Goal: Check status: Check status

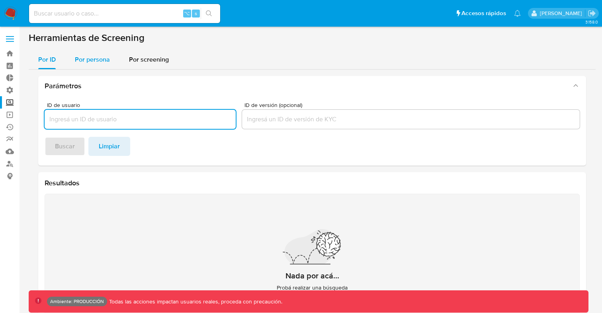
click at [96, 60] on span "Por persona" at bounding box center [92, 59] width 35 height 9
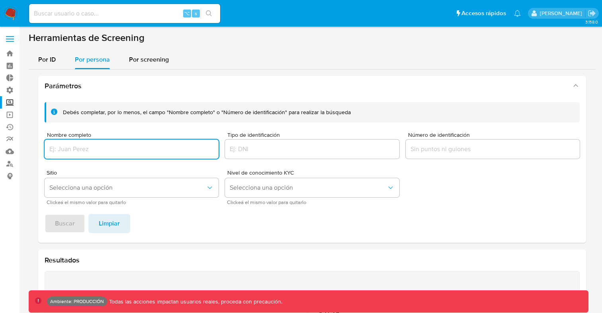
click at [418, 146] on input "Número de identificación" at bounding box center [493, 149] width 174 height 10
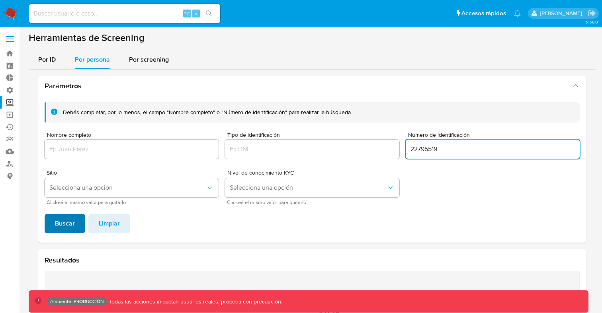
type input "22795519"
click at [70, 220] on span "Buscar" at bounding box center [65, 224] width 20 height 18
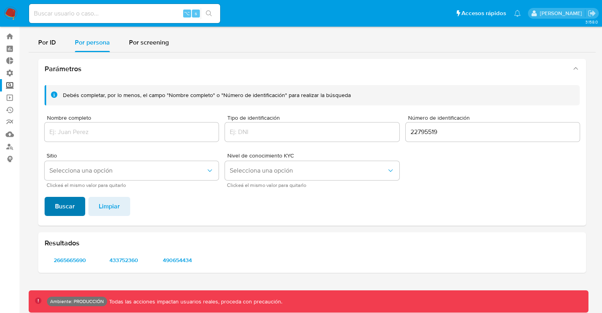
scroll to position [17, 0]
click at [75, 261] on span "2665665690" at bounding box center [69, 260] width 39 height 11
click at [122, 261] on span "433752360" at bounding box center [123, 260] width 39 height 11
click at [180, 260] on span "490654434" at bounding box center [177, 260] width 39 height 11
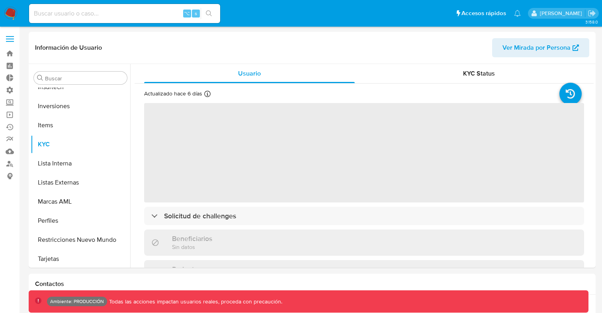
scroll to position [375, 0]
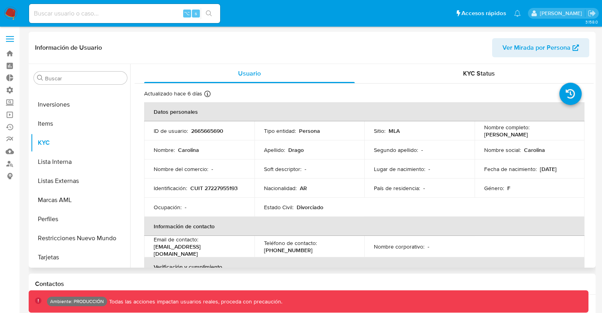
select select "10"
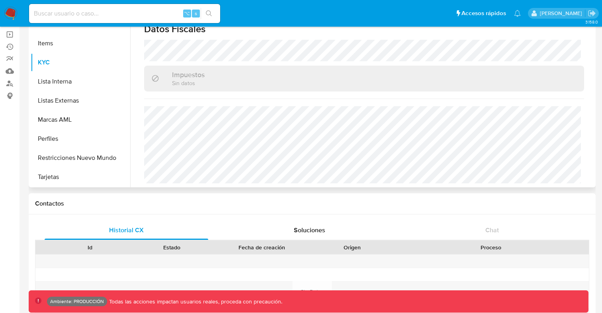
scroll to position [0, 0]
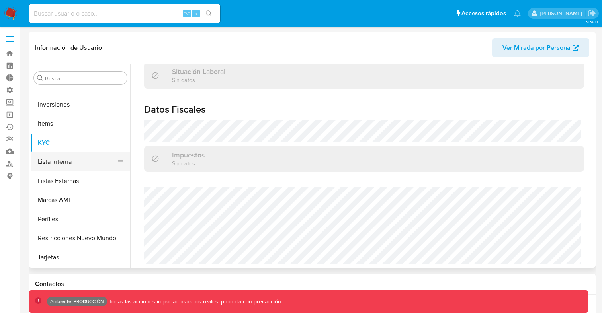
click at [58, 166] on button "Lista Interna" at bounding box center [77, 161] width 93 height 19
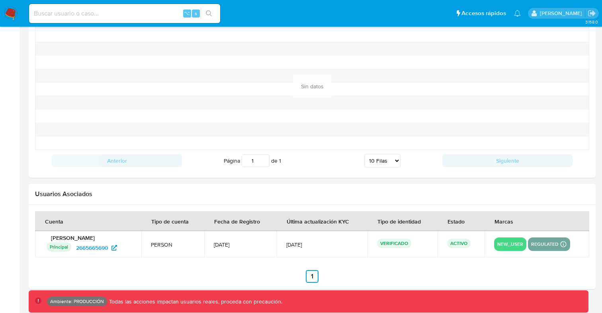
scroll to position [837, 0]
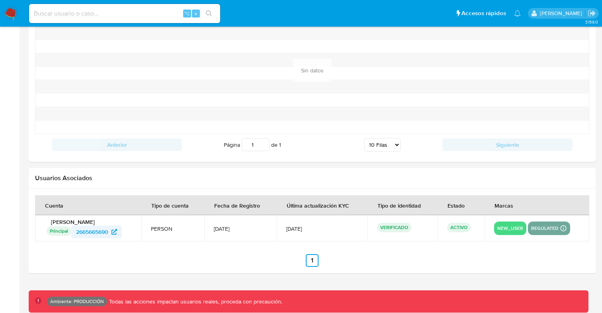
click at [94, 232] on span "2665665690" at bounding box center [92, 232] width 32 height 13
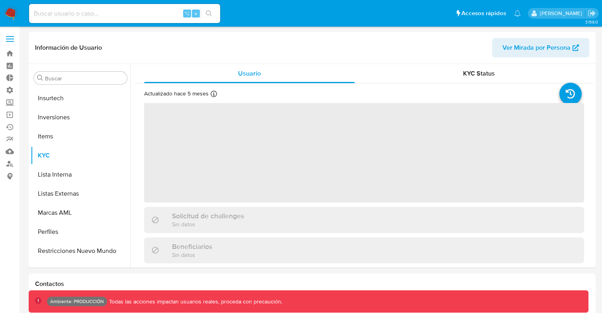
scroll to position [375, 0]
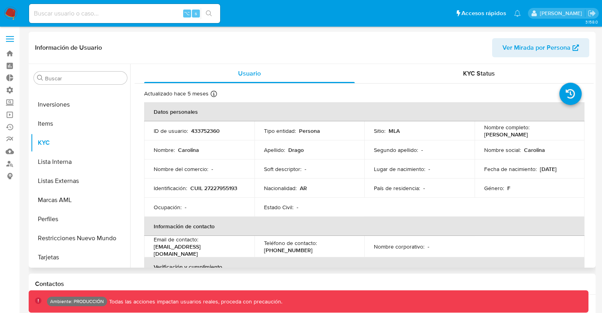
select select "10"
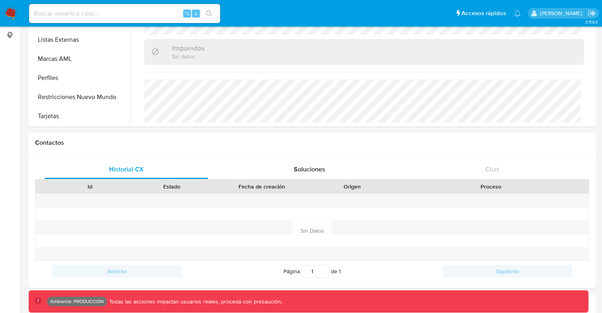
scroll to position [0, 0]
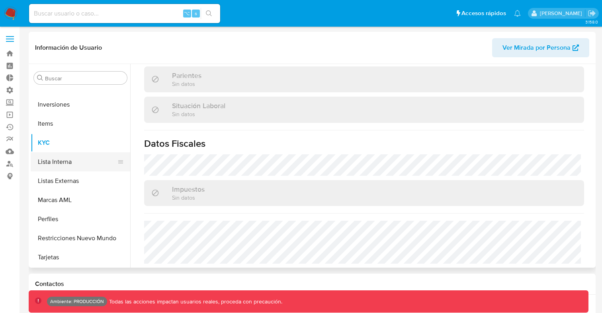
click at [50, 162] on button "Lista Interna" at bounding box center [77, 161] width 93 height 19
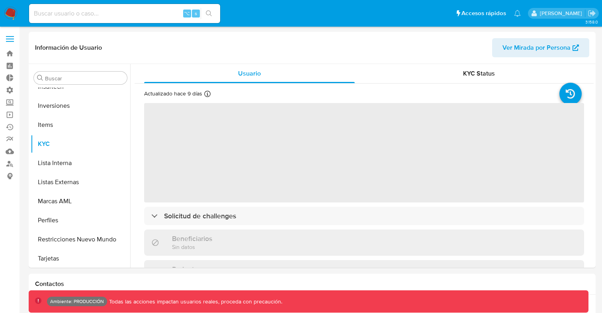
scroll to position [375, 0]
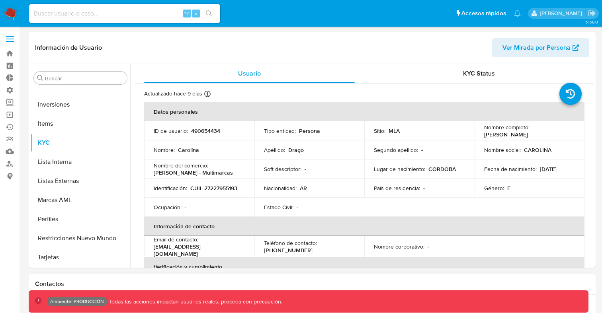
select select "10"
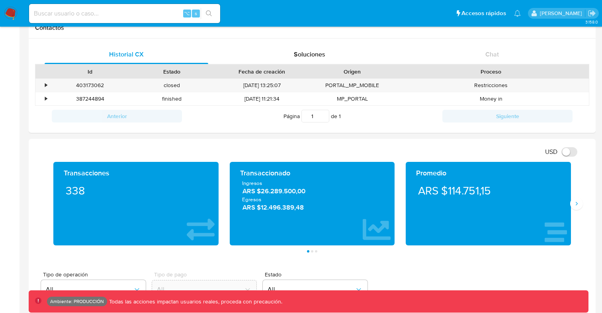
scroll to position [257, 0]
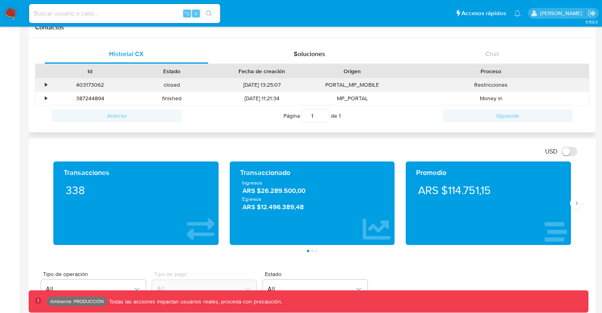
click at [45, 86] on div "•" at bounding box center [46, 85] width 2 height 8
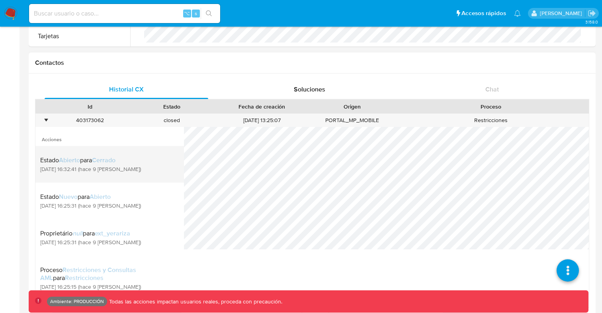
scroll to position [222, 0]
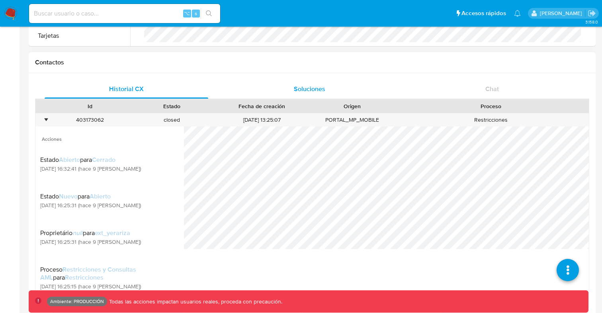
click at [305, 90] on span "Soluciones" at bounding box center [309, 88] width 31 height 9
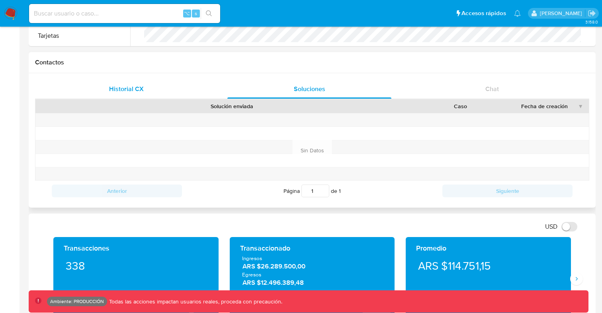
click at [130, 89] on span "Historial CX" at bounding box center [126, 88] width 35 height 9
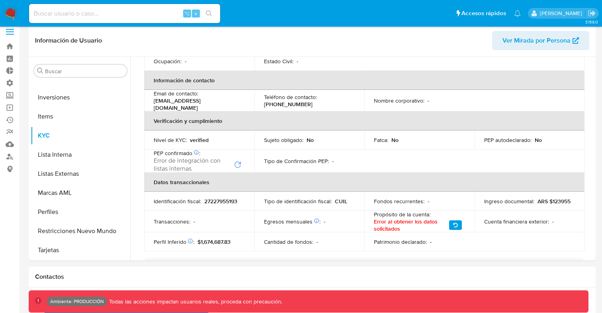
scroll to position [140, 0]
click at [63, 153] on button "Lista Interna" at bounding box center [77, 154] width 93 height 19
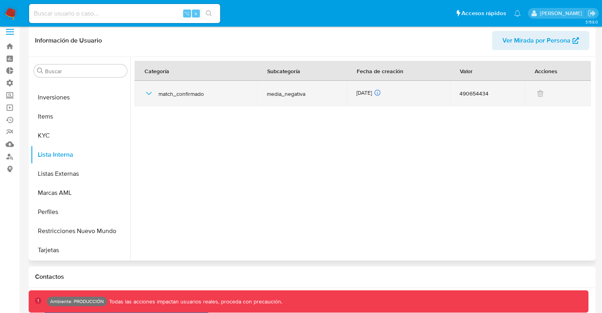
click at [150, 92] on icon "button" at bounding box center [149, 94] width 10 height 10
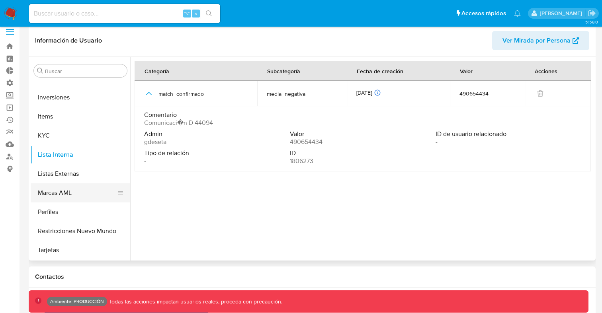
click at [73, 196] on button "Marcas AML" at bounding box center [77, 192] width 93 height 19
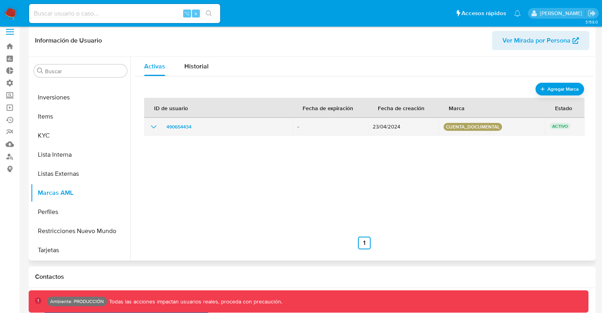
click at [153, 127] on icon "show_hidden_detail_by_id_490654434" at bounding box center [154, 127] width 10 height 10
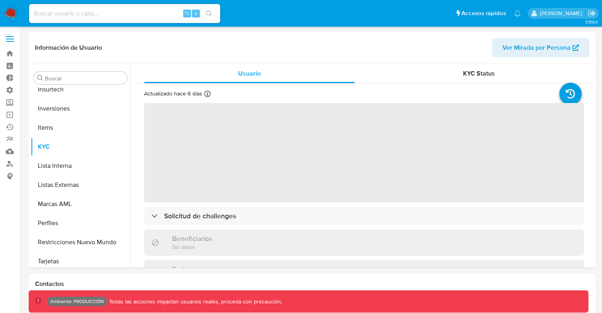
scroll to position [375, 0]
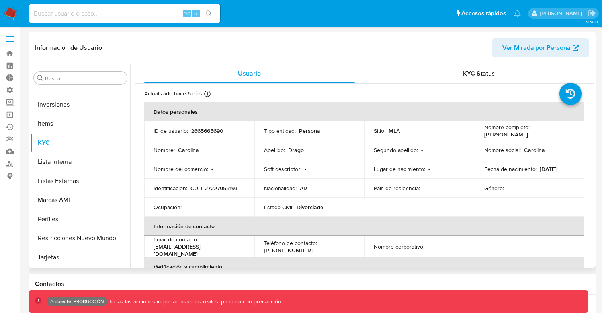
select select "10"
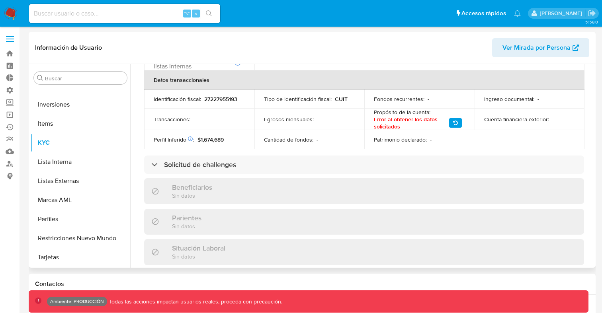
scroll to position [239, 0]
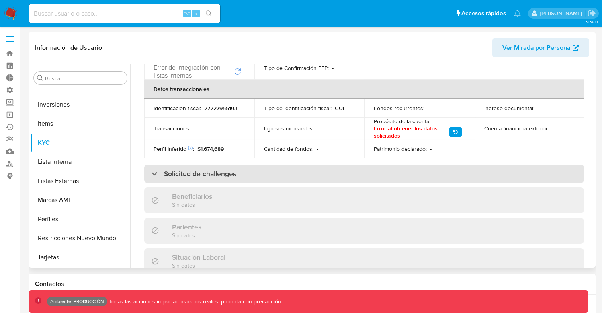
click at [156, 173] on div "Solicitud de challenges" at bounding box center [193, 174] width 85 height 9
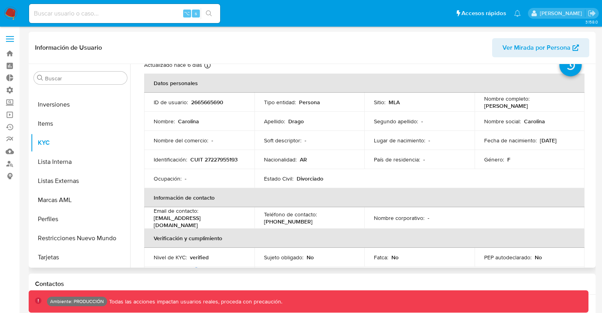
scroll to position [0, 0]
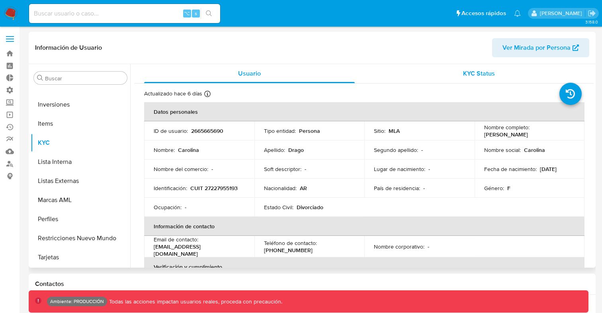
click at [468, 74] on span "KYC Status" at bounding box center [479, 73] width 32 height 9
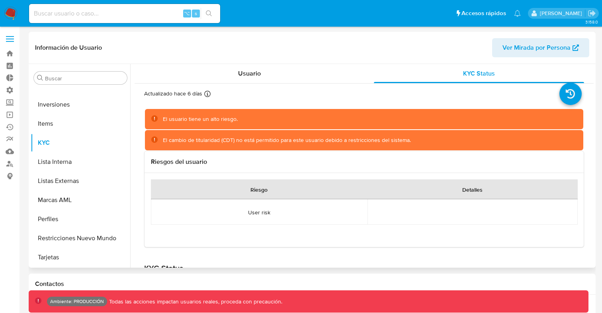
scroll to position [89, 0]
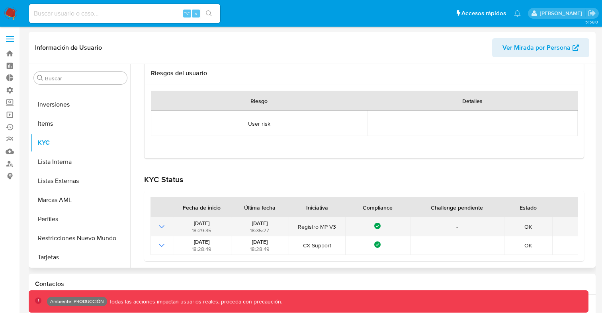
click at [161, 228] on icon "Mostrar operación" at bounding box center [162, 227] width 10 height 10
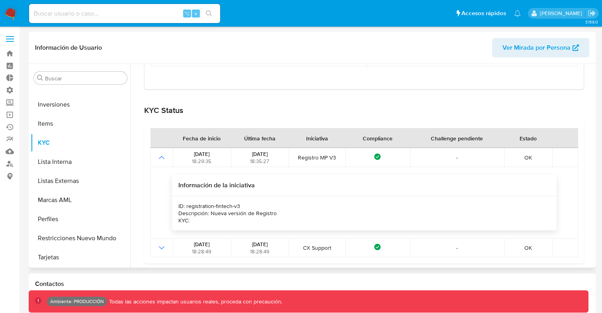
scroll to position [160, 0]
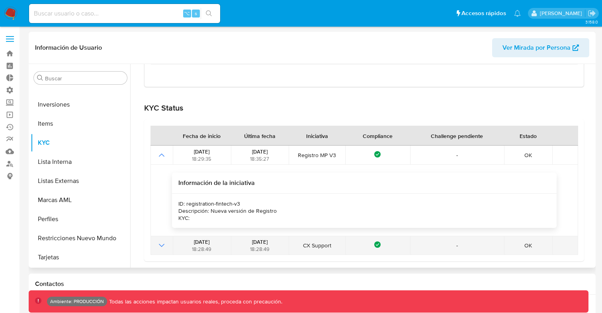
click at [159, 246] on icon "Mostrar operación" at bounding box center [162, 246] width 10 height 10
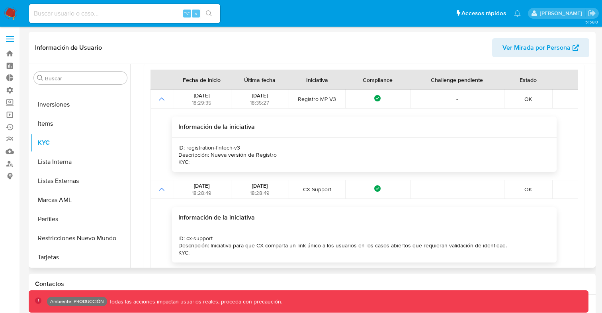
scroll to position [232, 0]
